Goal: Learn about a topic: Learn about a topic

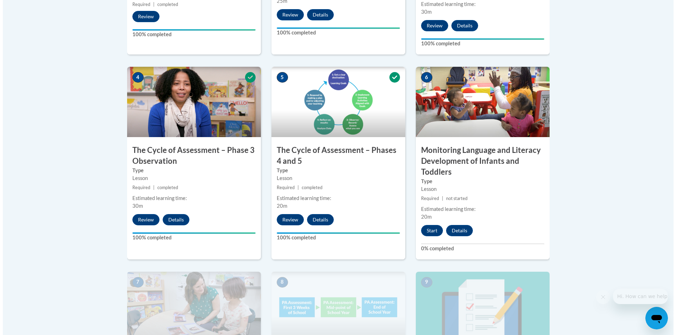
scroll to position [493, 0]
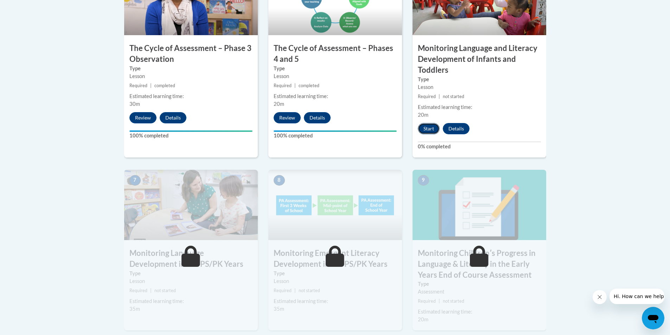
click at [427, 133] on button "Start" at bounding box center [429, 128] width 22 height 11
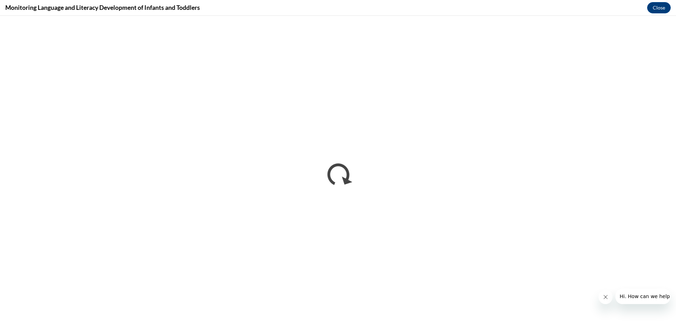
scroll to position [0, 0]
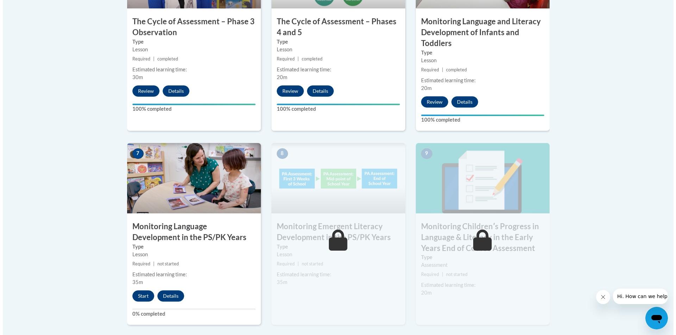
scroll to position [528, 0]
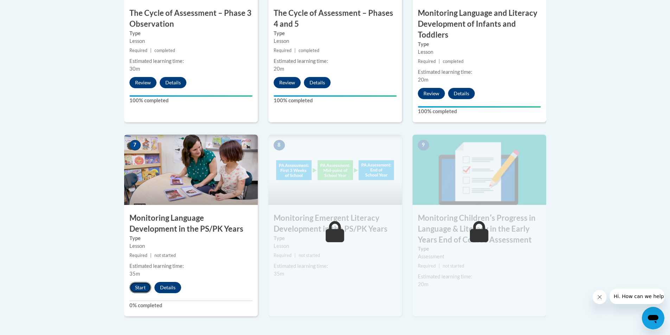
click at [141, 290] on button "Start" at bounding box center [140, 287] width 22 height 11
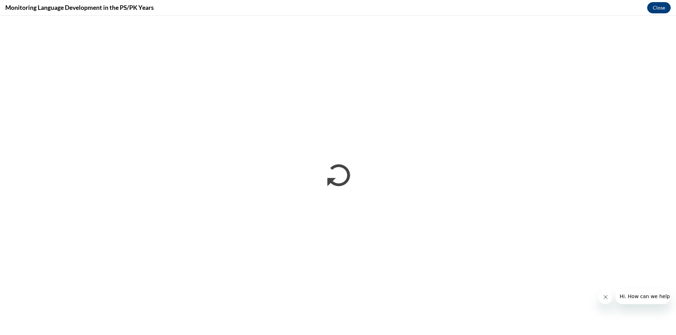
scroll to position [0, 0]
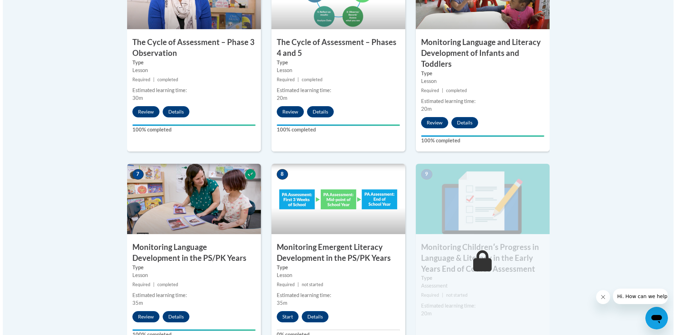
scroll to position [563, 0]
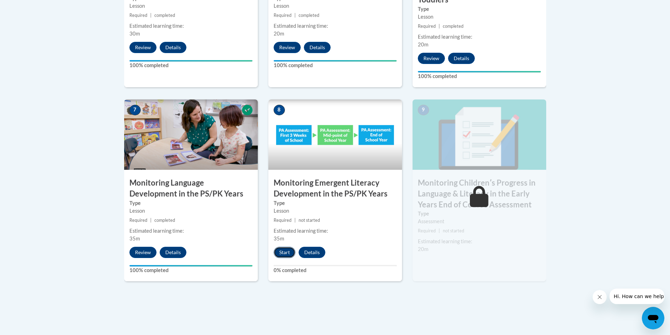
click at [287, 248] on button "Start" at bounding box center [285, 252] width 22 height 11
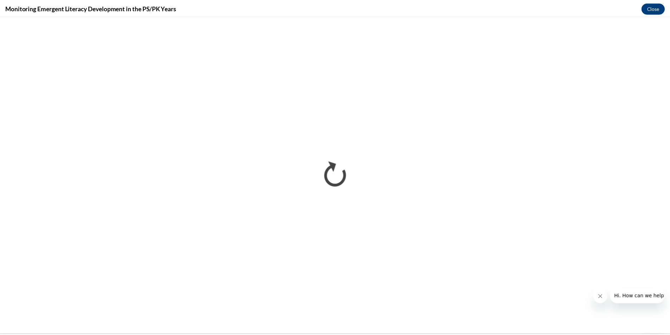
scroll to position [0, 0]
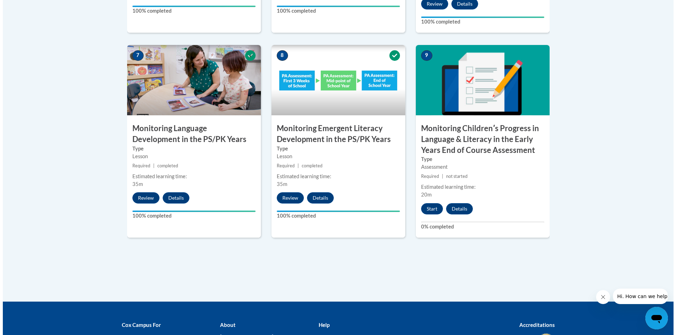
scroll to position [631, 0]
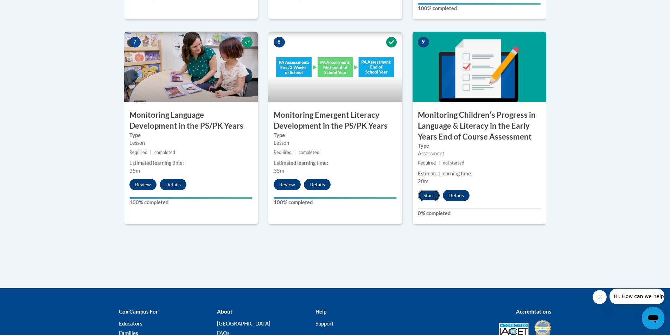
click at [425, 201] on button "Start" at bounding box center [429, 195] width 22 height 11
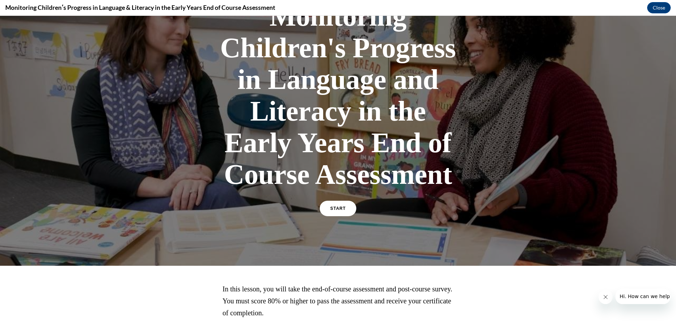
scroll to position [70, 0]
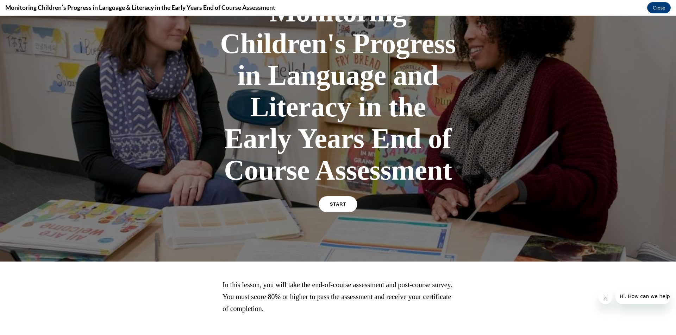
click at [332, 201] on link "START" at bounding box center [337, 204] width 38 height 16
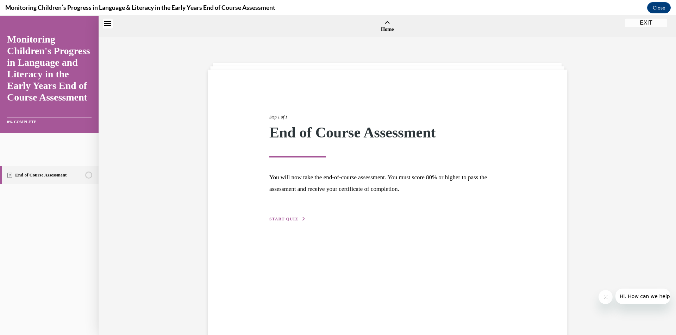
scroll to position [22, 0]
